Goal: Information Seeking & Learning: Learn about a topic

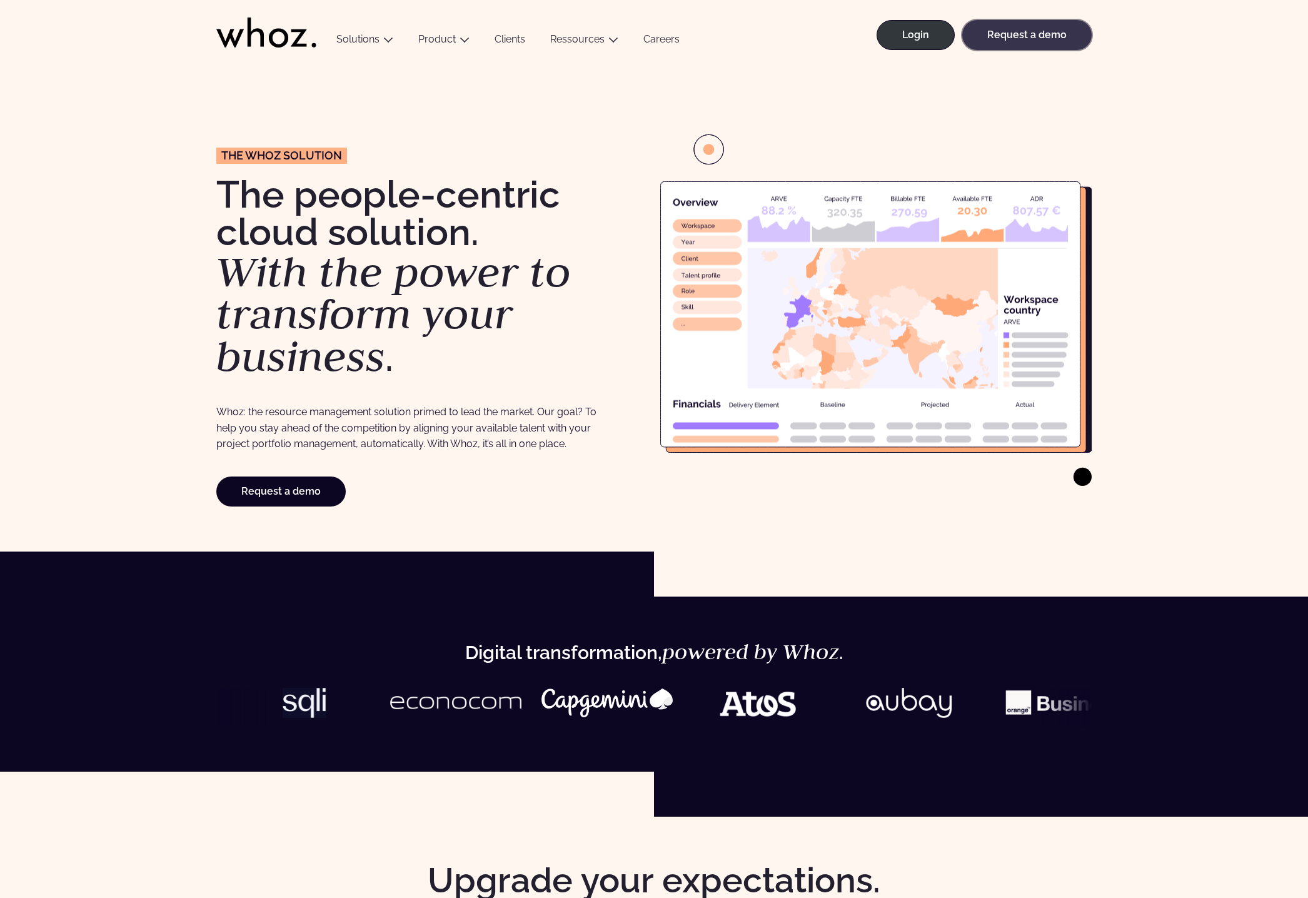
click at [1053, 48] on link "Request a demo" at bounding box center [1026, 35] width 129 height 30
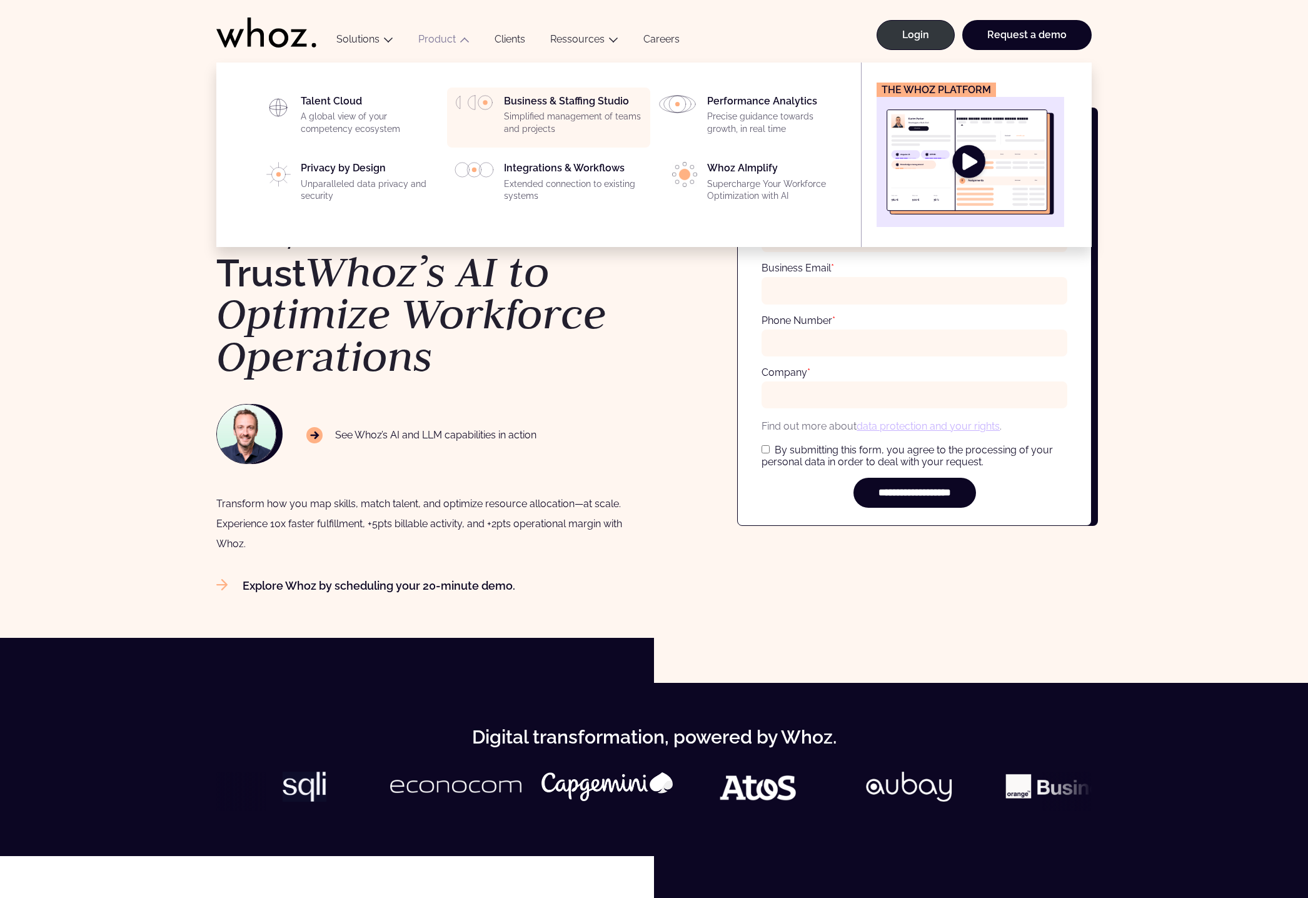
click at [569, 116] on p "Simplified management of teams and projects" at bounding box center [573, 123] width 139 height 24
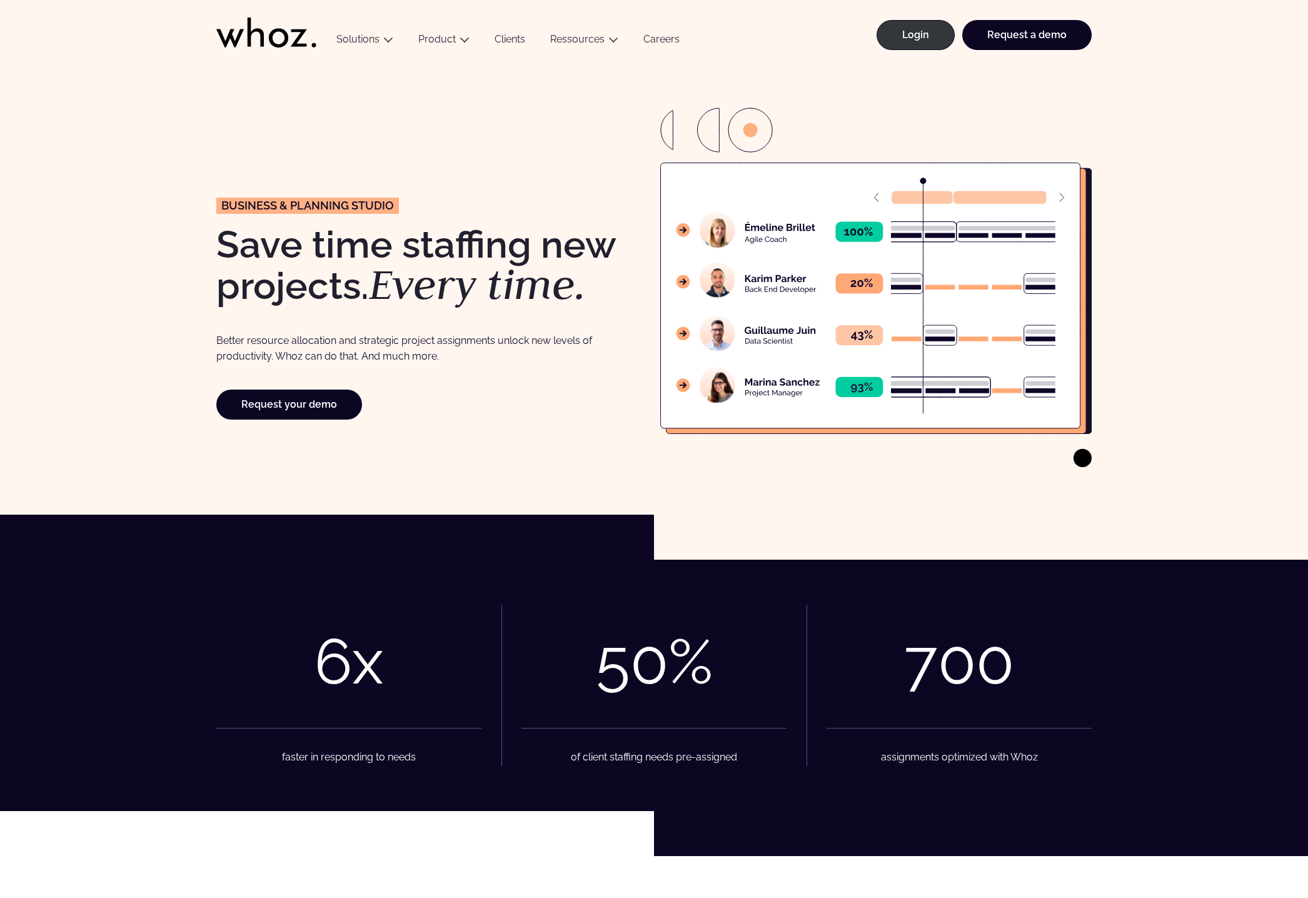
click at [1051, 205] on icon at bounding box center [870, 295] width 419 height 265
click at [1061, 197] on icon at bounding box center [1061, 197] width 4 height 9
click at [61, 126] on div "Business & planning Studio S ave time staffing new projects. Every time. Better…" at bounding box center [654, 289] width 1258 height 362
